Goal: Check status: Check status

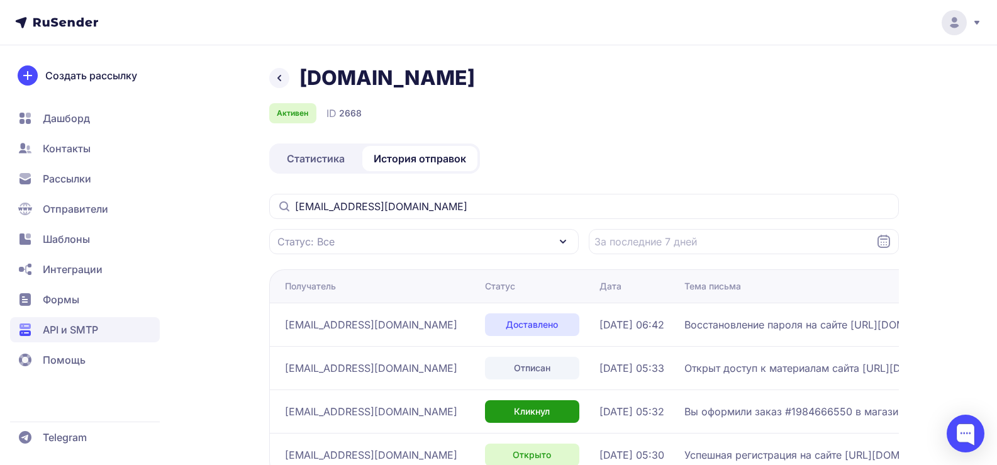
scroll to position [89, 0]
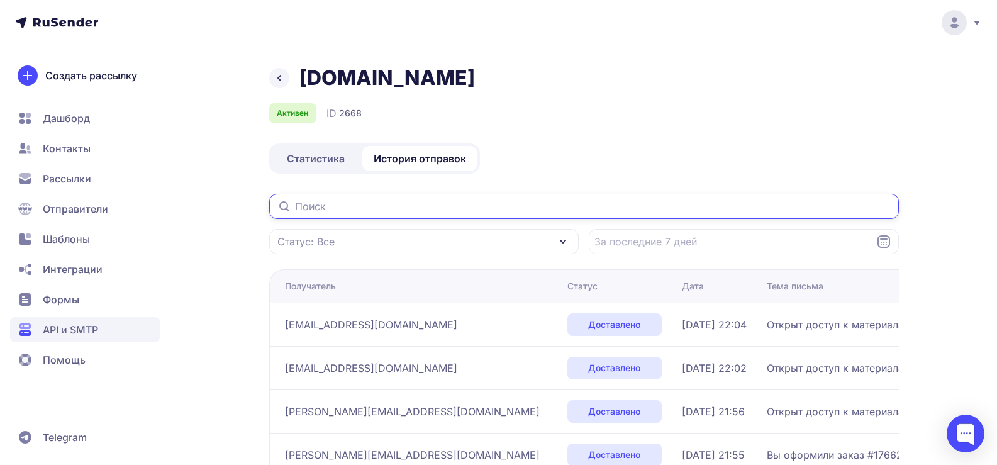
click at [342, 210] on input "text" at bounding box center [583, 206] width 629 height 25
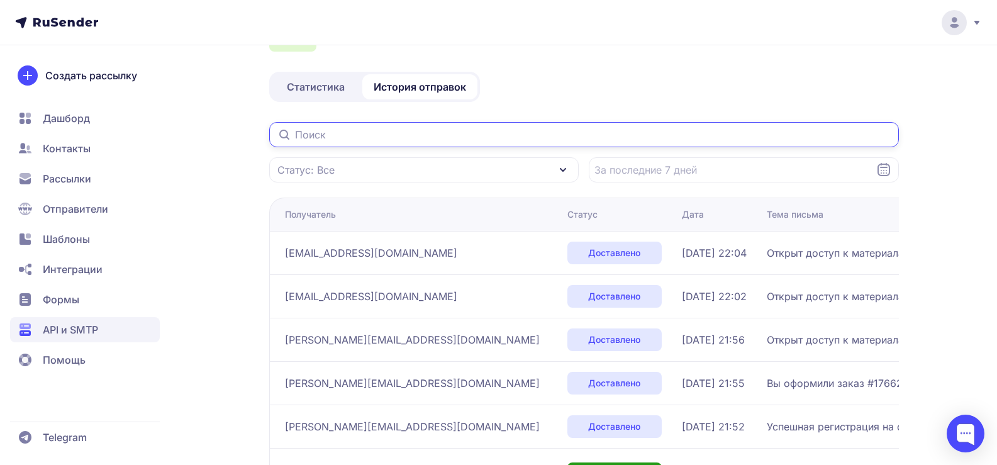
scroll to position [63, 0]
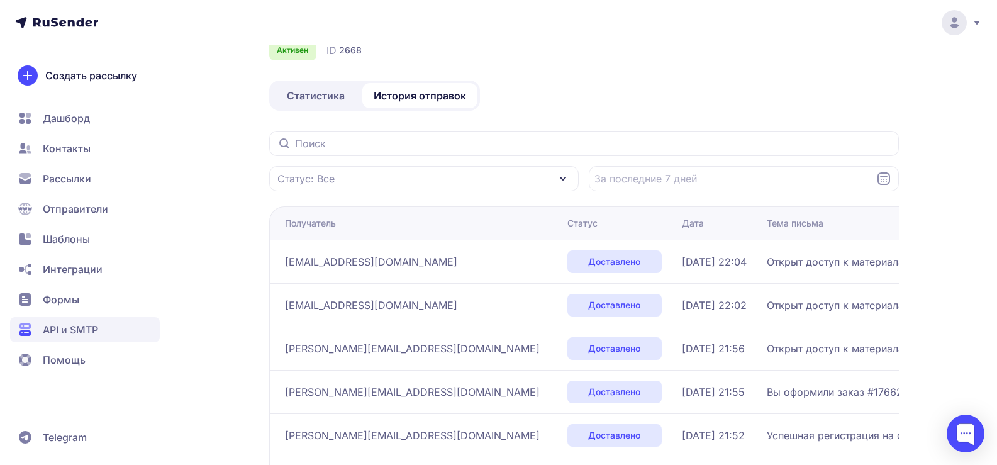
click at [878, 307] on span "Открыт доступ к материалам сайта [URL][DOMAIN_NAME]" at bounding box center [910, 304] width 288 height 15
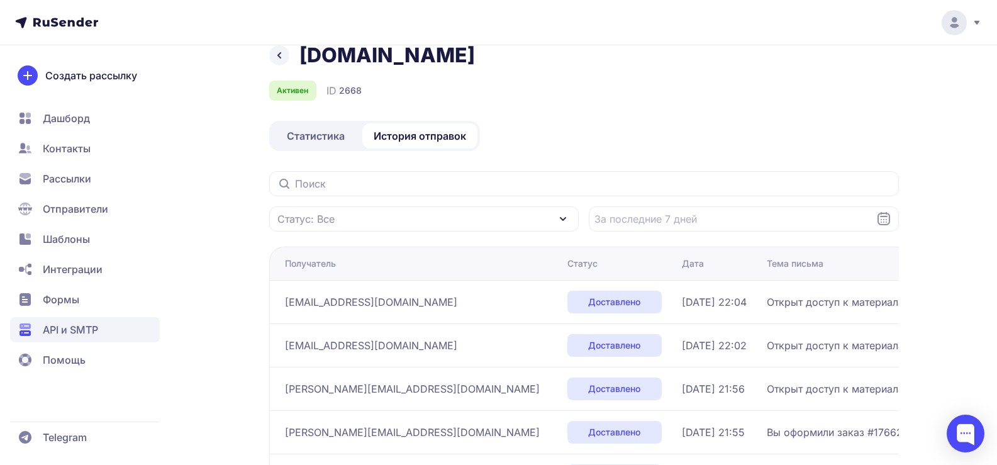
scroll to position [0, 0]
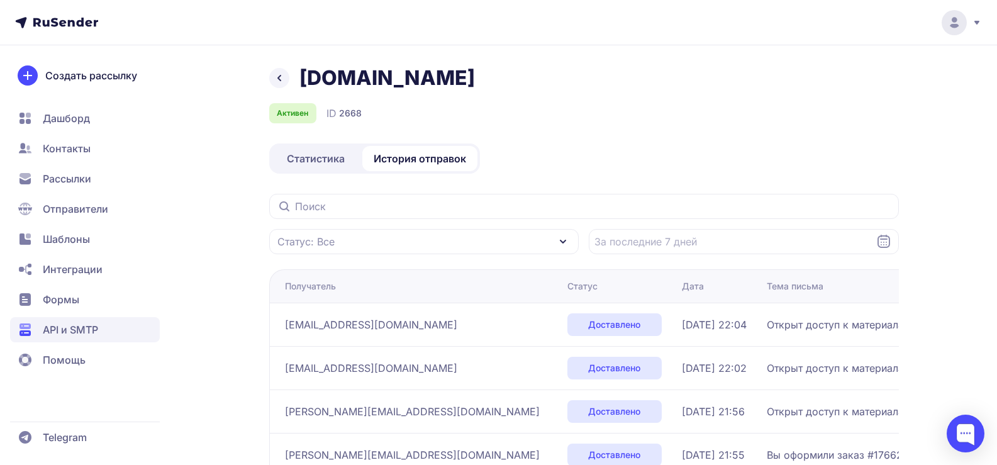
drag, startPoint x: 724, startPoint y: 363, endPoint x: 781, endPoint y: 365, distance: 56.6
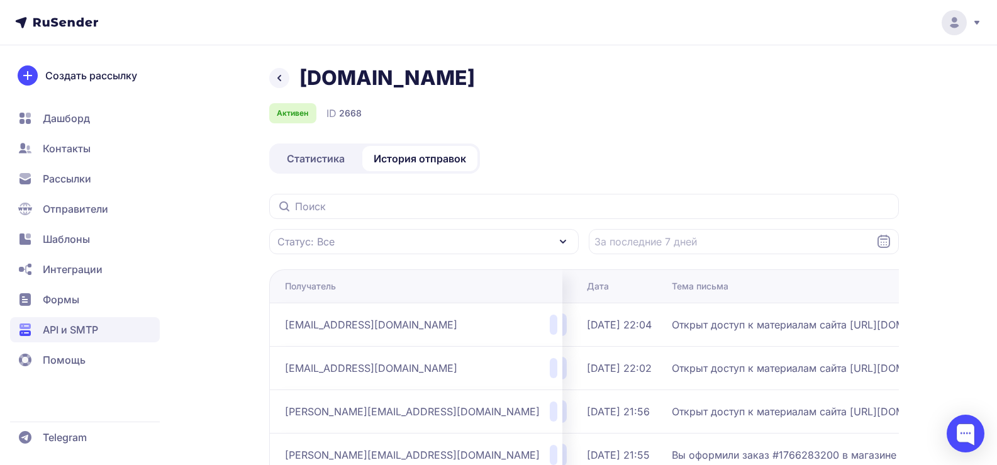
scroll to position [0, 425]
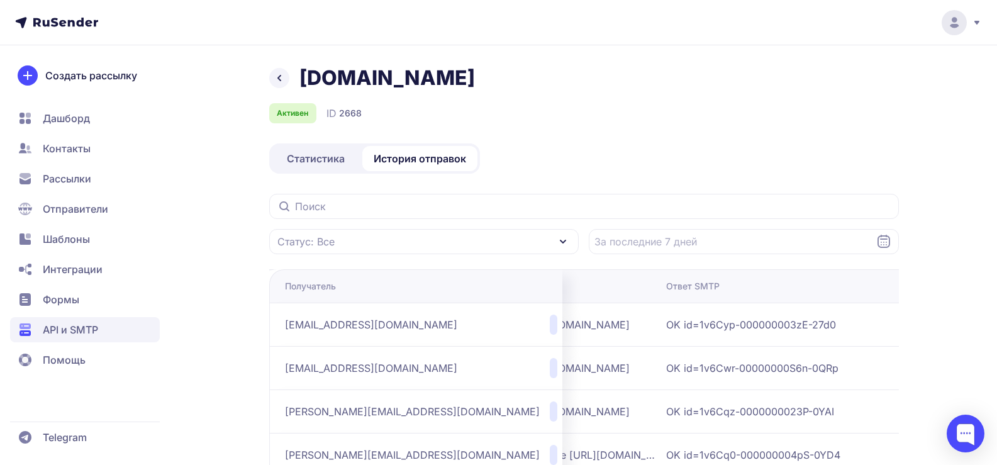
drag, startPoint x: 804, startPoint y: 364, endPoint x: 909, endPoint y: 356, distance: 105.3
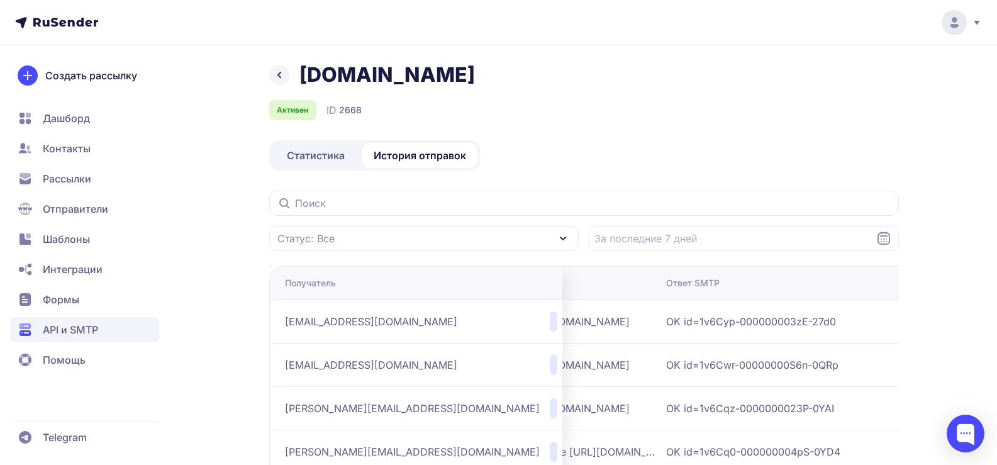
drag, startPoint x: 909, startPoint y: 356, endPoint x: 606, endPoint y: 350, distance: 302.5
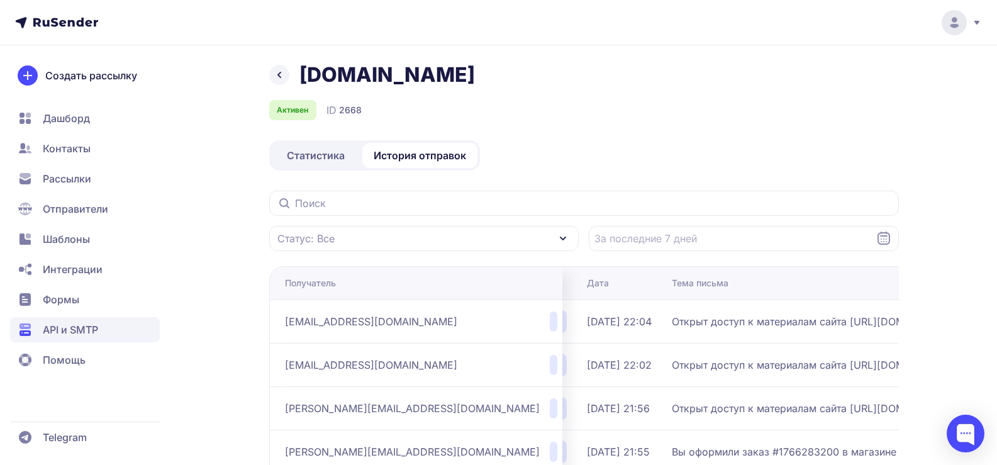
drag, startPoint x: 597, startPoint y: 364, endPoint x: 581, endPoint y: 355, distance: 18.0
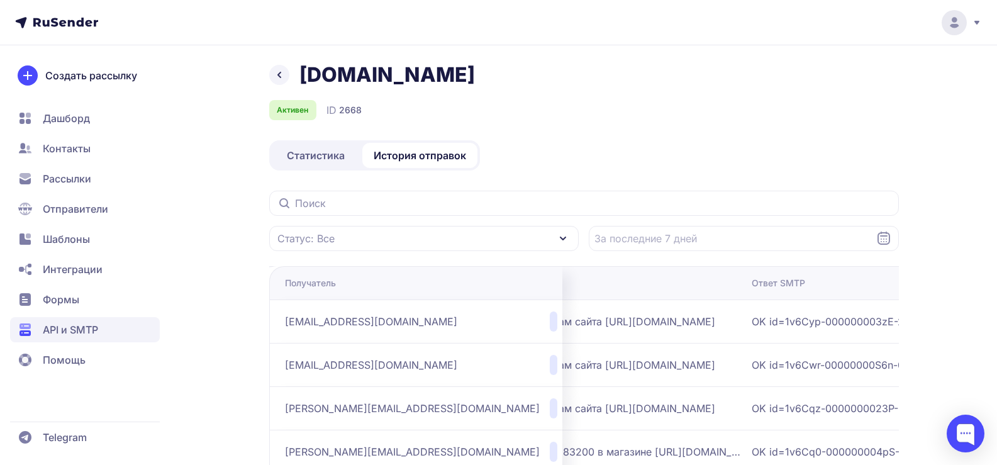
scroll to position [0, 260]
drag, startPoint x: 620, startPoint y: 365, endPoint x: 570, endPoint y: 363, distance: 49.7
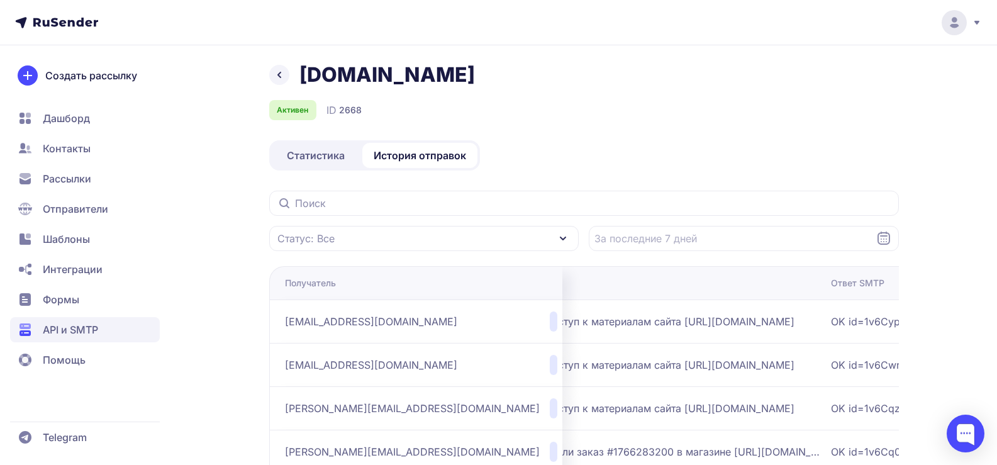
drag, startPoint x: 572, startPoint y: 366, endPoint x: 557, endPoint y: 375, distance: 17.8
drag, startPoint x: 557, startPoint y: 375, endPoint x: 517, endPoint y: 370, distance: 40.6
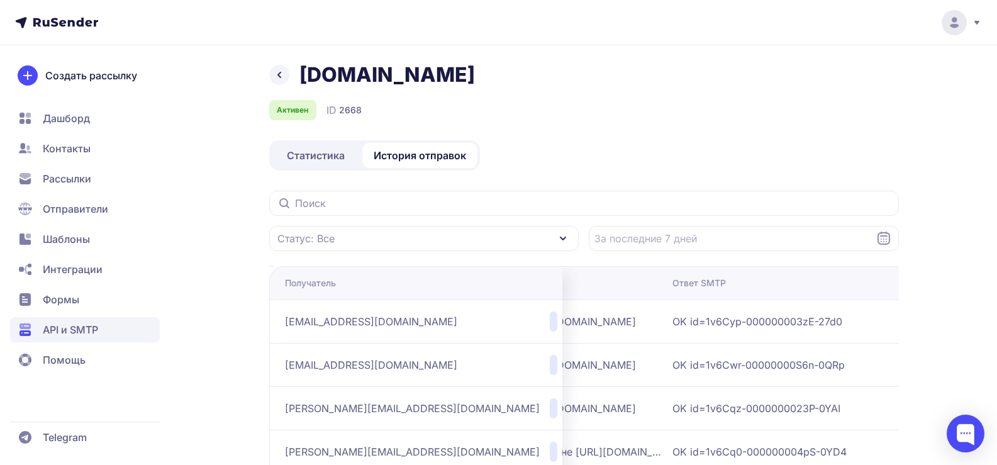
scroll to position [0, 425]
drag, startPoint x: 680, startPoint y: 369, endPoint x: 715, endPoint y: 368, distance: 35.2
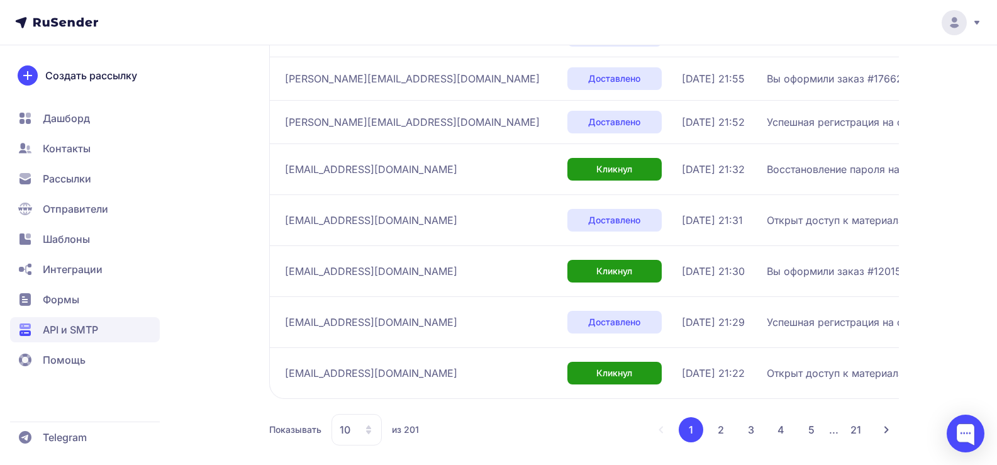
scroll to position [387, 0]
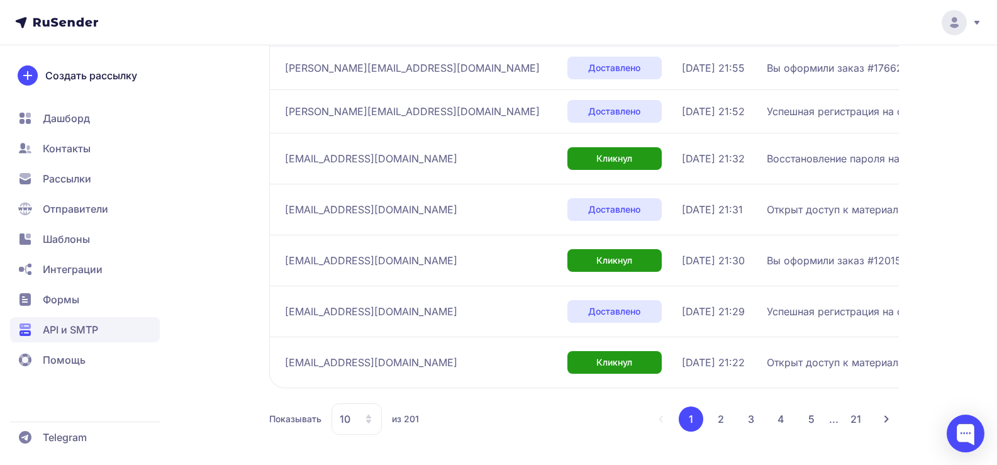
click at [79, 242] on span "Шаблоны" at bounding box center [66, 238] width 47 height 15
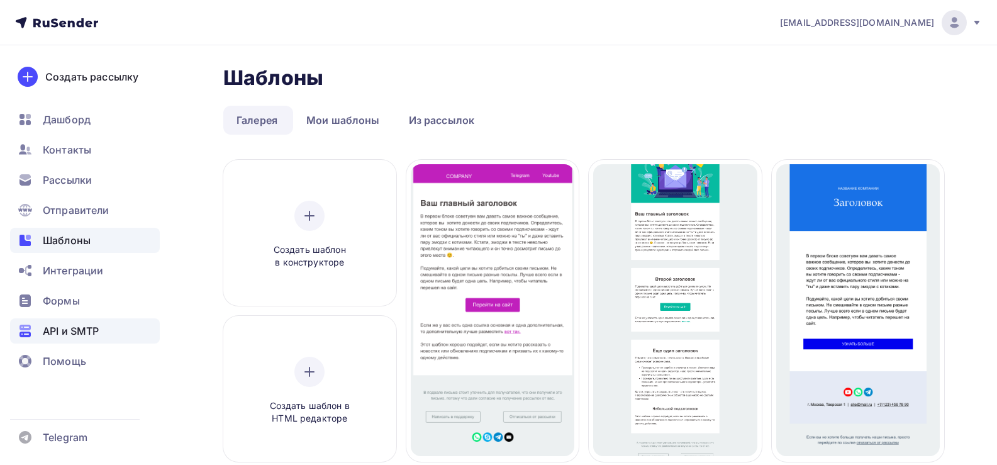
click at [79, 332] on span "API и SMTP" at bounding box center [71, 330] width 56 height 15
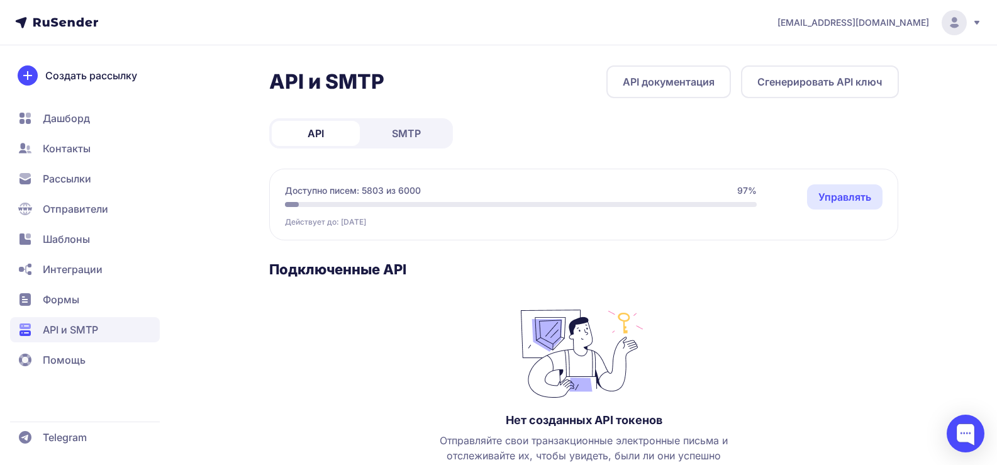
click at [405, 144] on link "SMTP" at bounding box center [406, 133] width 88 height 25
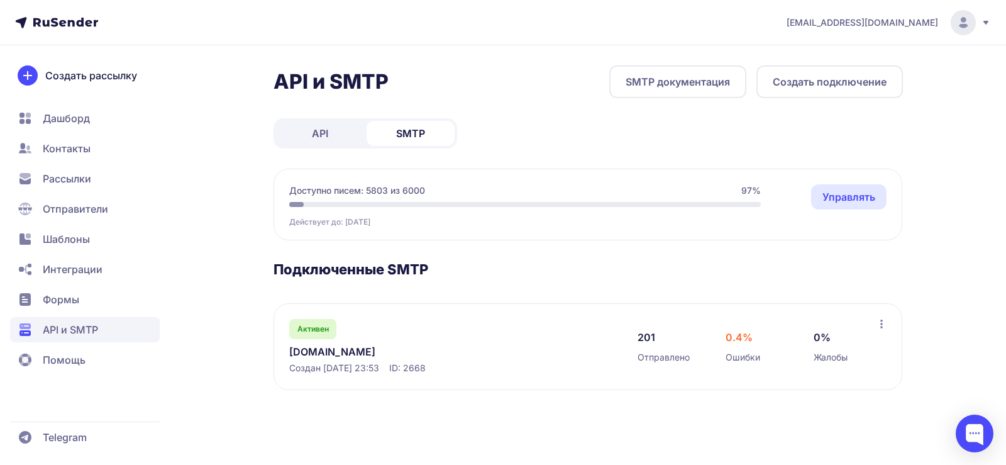
click at [304, 353] on link "[DOMAIN_NAME]" at bounding box center [418, 351] width 258 height 15
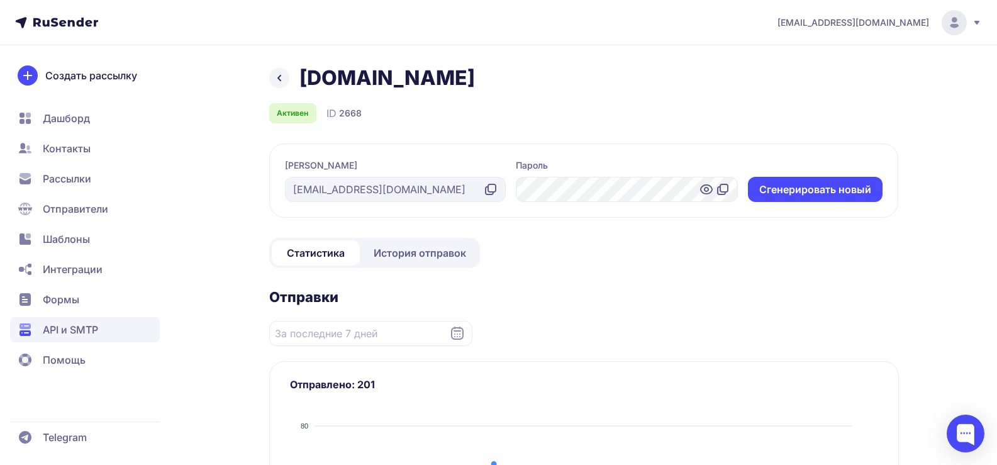
click at [440, 255] on span "История отправок" at bounding box center [419, 252] width 92 height 15
